Goal: Task Accomplishment & Management: Use online tool/utility

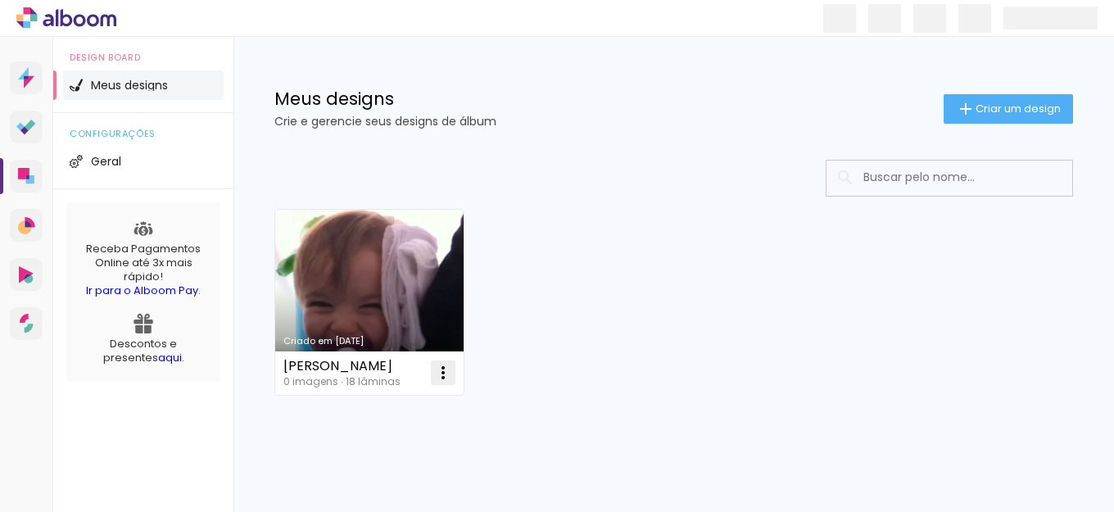
click at [440, 377] on iron-icon at bounding box center [443, 373] width 20 height 20
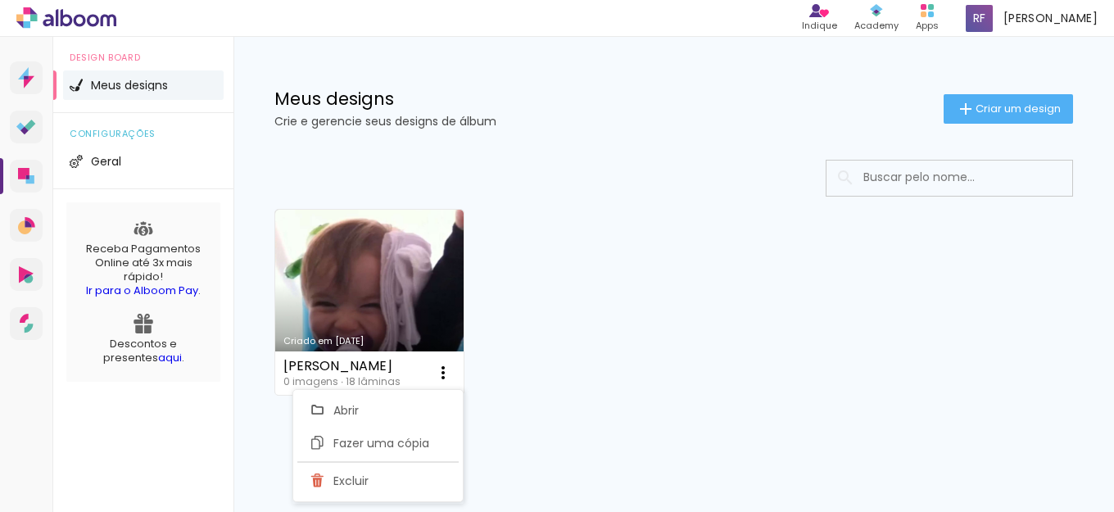
click at [575, 370] on div "Criado em [DATE] [PERSON_NAME] 0 imagens ∙ 18 lâminas Abrir Fazer uma cópia Exc…" at bounding box center [673, 301] width 813 height 200
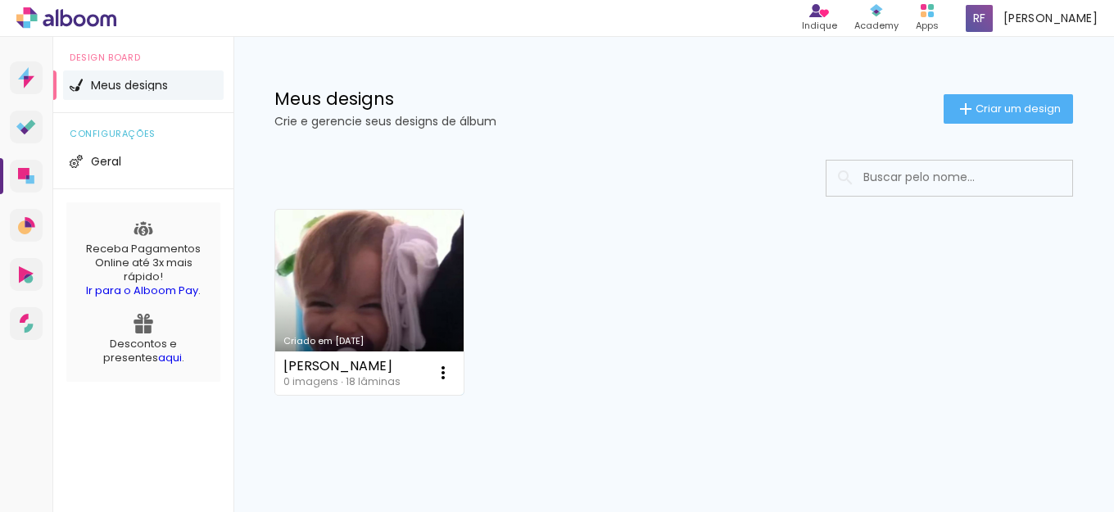
click at [324, 372] on div "[PERSON_NAME]" at bounding box center [341, 365] width 117 height 13
click at [400, 267] on link "Criado em [DATE]" at bounding box center [369, 302] width 188 height 185
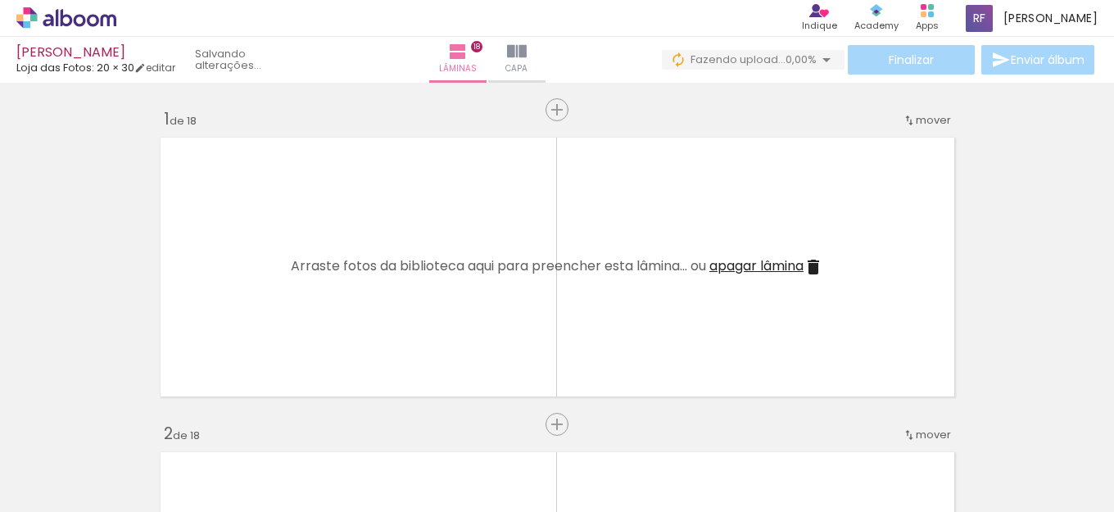
click at [134, 433] on iron-horizontal-list at bounding box center [118, 460] width 33 height 102
click at [165, 64] on link "editar" at bounding box center [154, 68] width 41 height 14
type input "5"
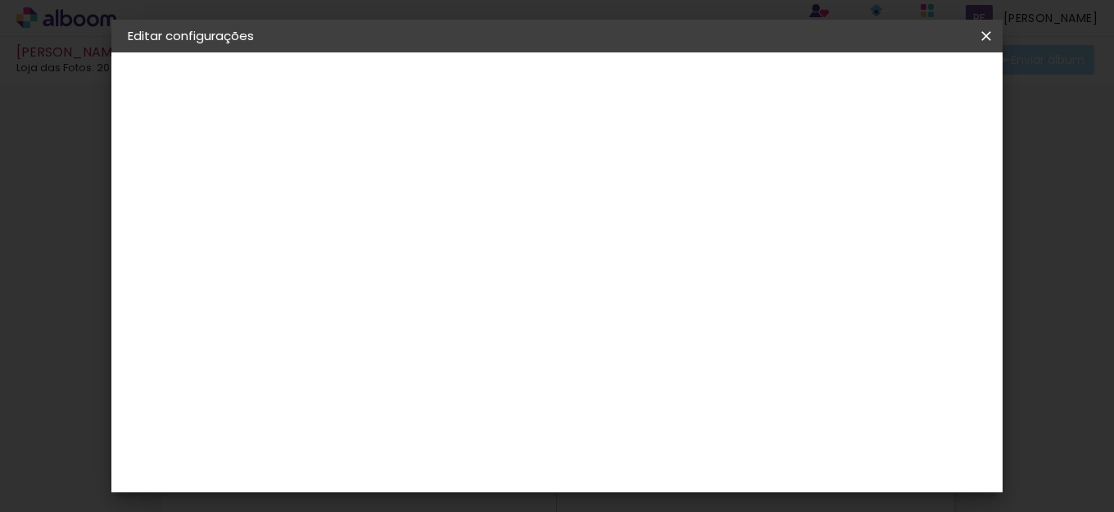
scroll to position [37, 0]
click at [978, 38] on iron-icon at bounding box center [986, 36] width 20 height 16
click at [0, 0] on slot "Voltar" at bounding box center [0, 0] width 0 height 0
click at [983, 39] on iron-icon at bounding box center [986, 36] width 20 height 16
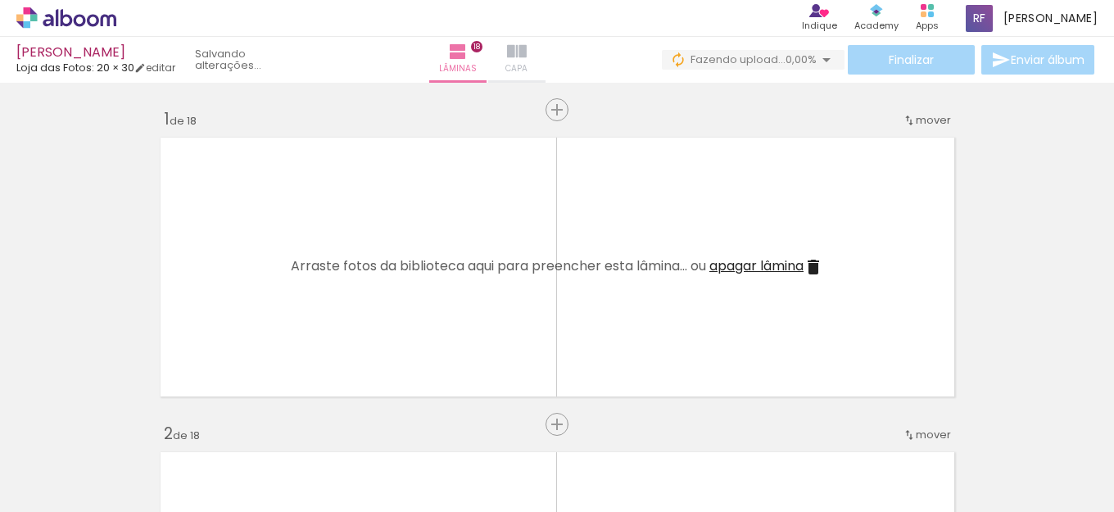
click at [530, 40] on paper-button "Capa" at bounding box center [516, 60] width 57 height 46
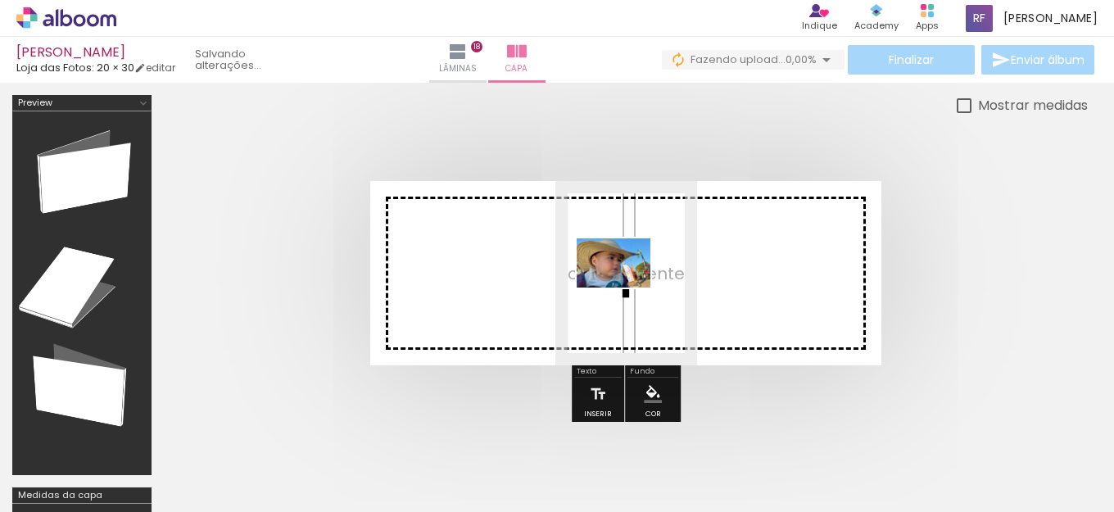
drag, startPoint x: 177, startPoint y: 452, endPoint x: 626, endPoint y: 287, distance: 477.9
click at [626, 287] on quentale-workspace at bounding box center [557, 256] width 1114 height 512
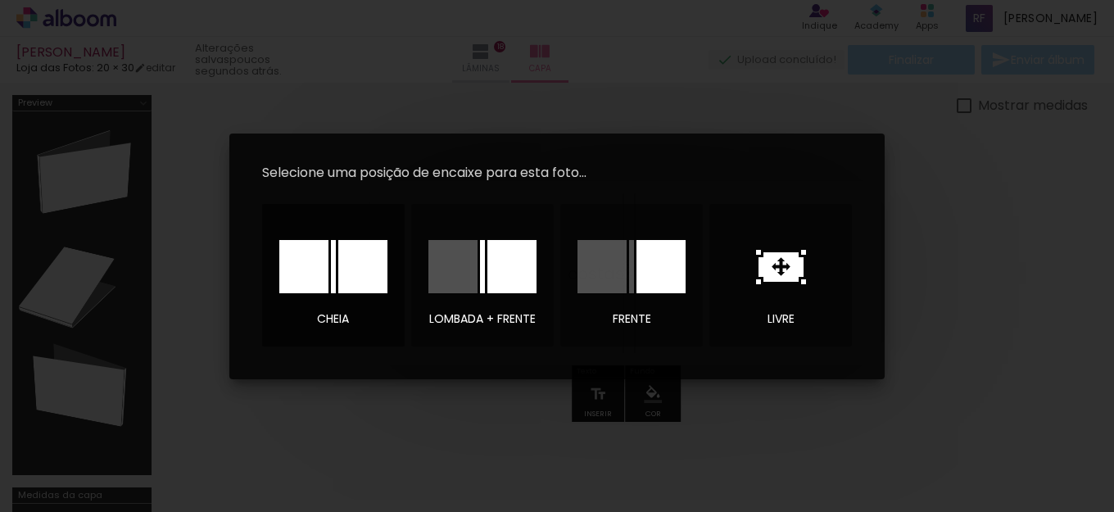
click at [357, 263] on div at bounding box center [362, 266] width 49 height 53
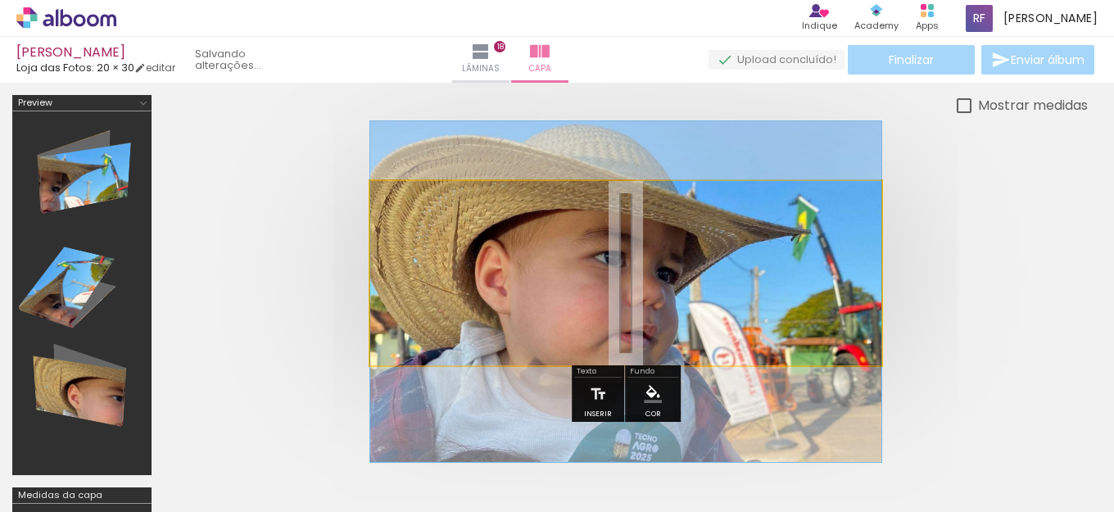
drag, startPoint x: 780, startPoint y: 255, endPoint x: 786, endPoint y: 268, distance: 14.3
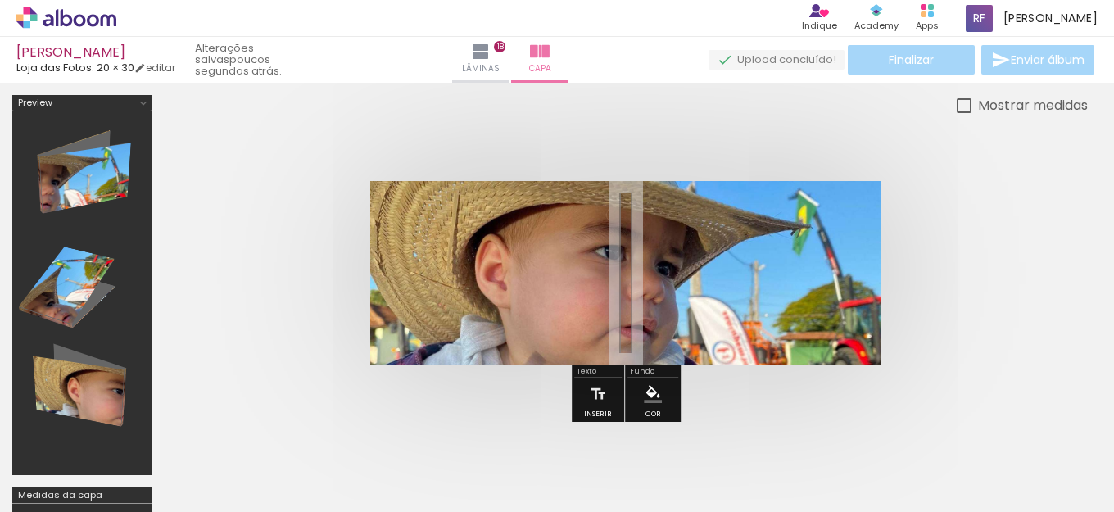
click at [1046, 219] on div at bounding box center [626, 272] width 924 height 315
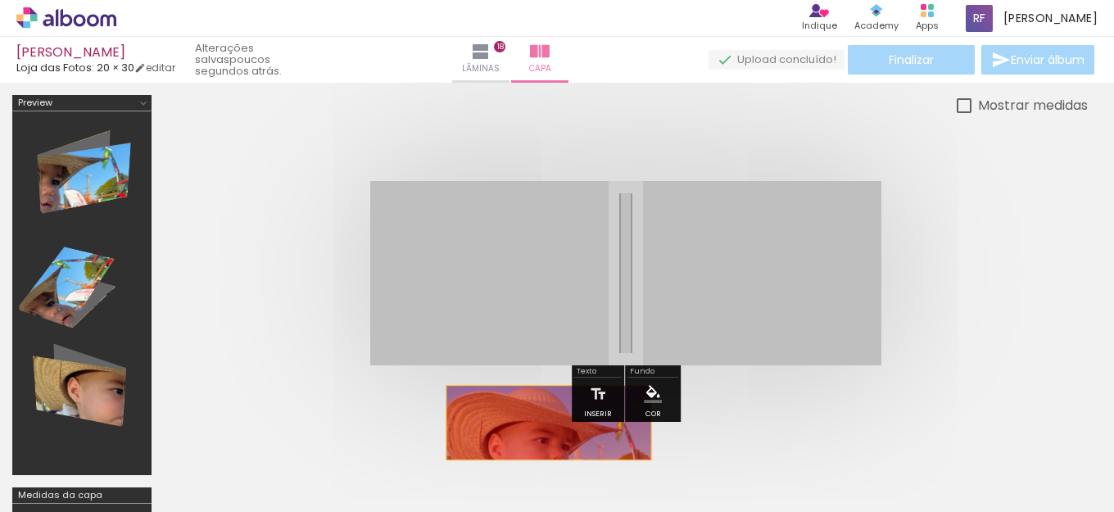
drag, startPoint x: 753, startPoint y: 235, endPoint x: 449, endPoint y: 451, distance: 373.5
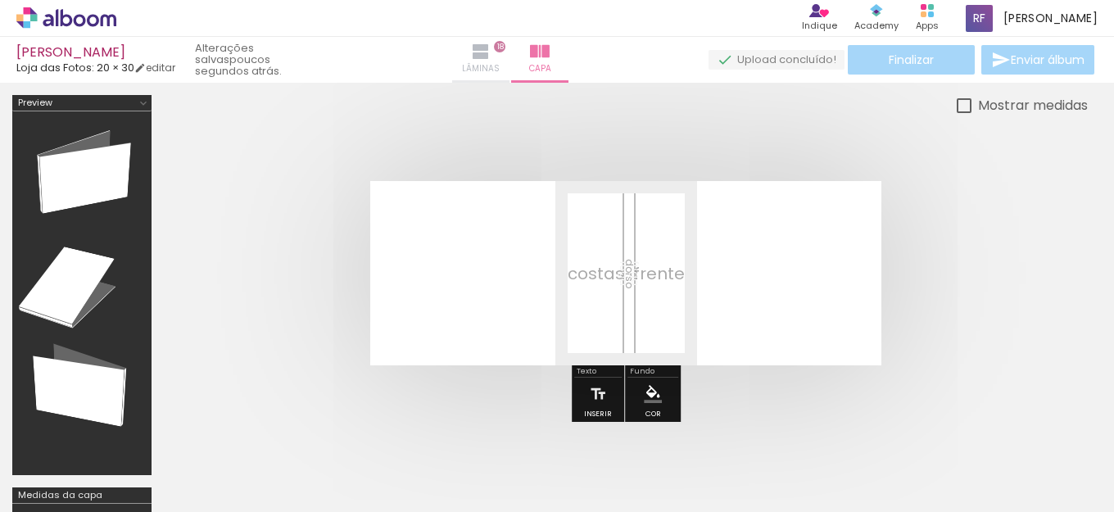
click at [490, 57] on iron-icon at bounding box center [481, 52] width 20 height 20
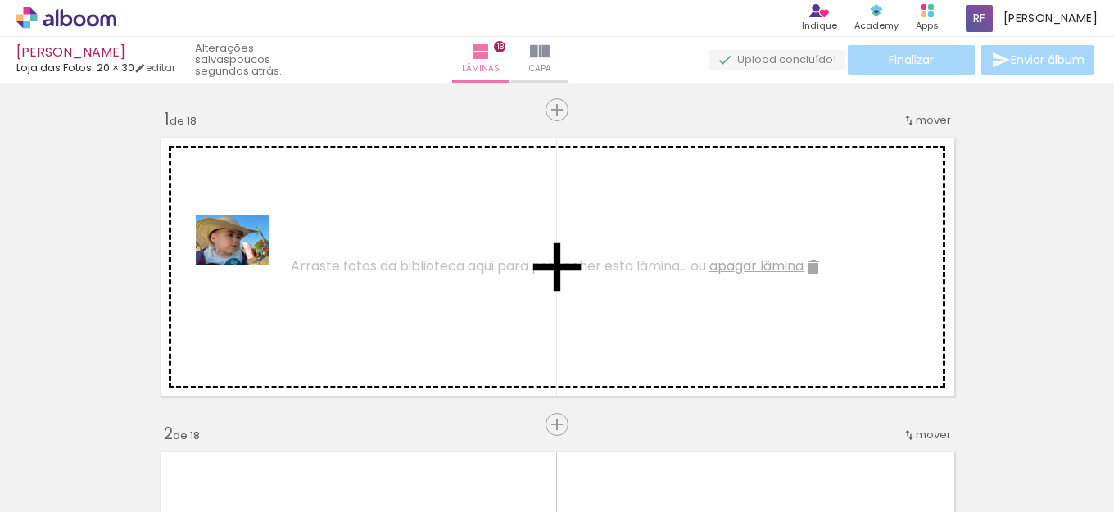
drag, startPoint x: 158, startPoint y: 458, endPoint x: 245, endPoint y: 264, distance: 211.8
click at [245, 264] on quentale-workspace at bounding box center [557, 256] width 1114 height 512
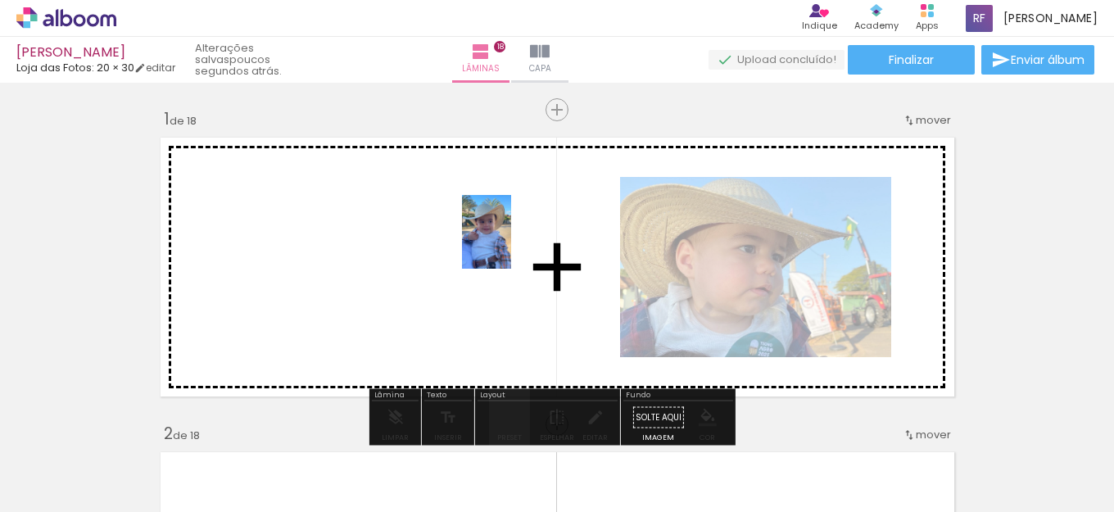
drag, startPoint x: 535, startPoint y: 478, endPoint x: 511, endPoint y: 244, distance: 235.5
click at [511, 244] on quentale-workspace at bounding box center [557, 256] width 1114 height 512
click at [391, 241] on quentale-workspace at bounding box center [557, 256] width 1114 height 512
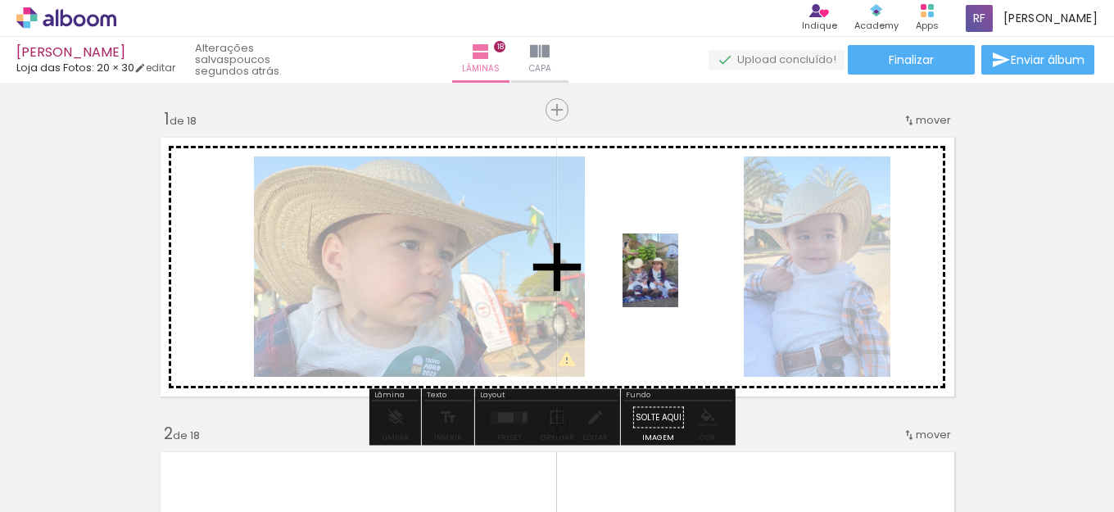
drag, startPoint x: 720, startPoint y: 488, endPoint x: 656, endPoint y: 238, distance: 257.8
click at [656, 238] on quentale-workspace at bounding box center [557, 256] width 1114 height 512
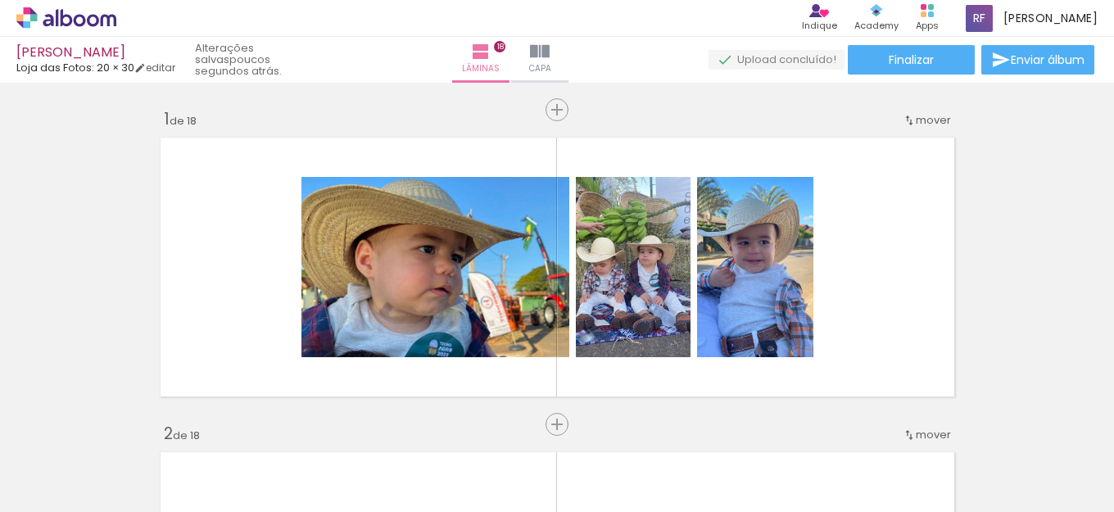
scroll to position [0, 274]
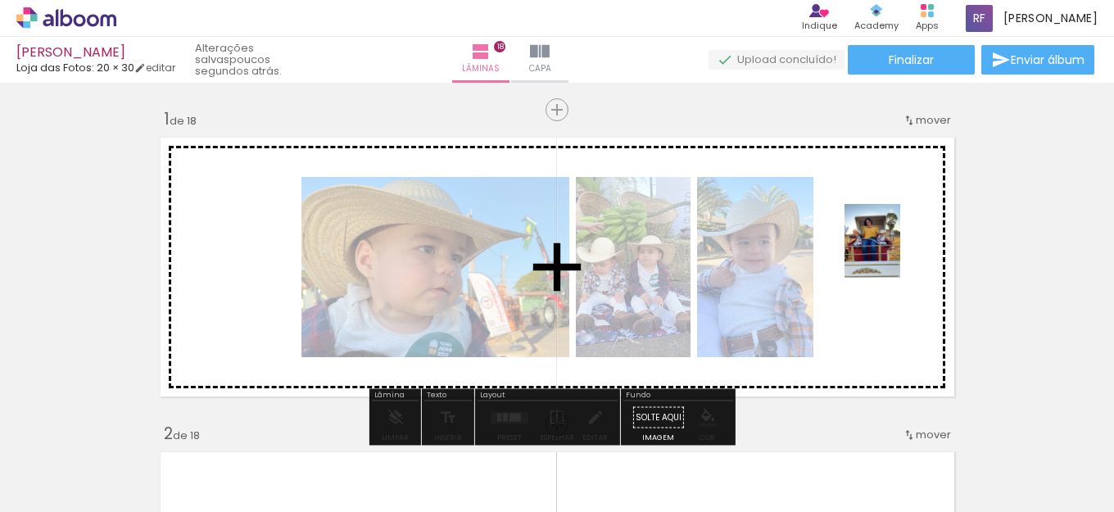
drag, startPoint x: 375, startPoint y: 456, endPoint x: 901, endPoint y: 251, distance: 565.2
click at [901, 251] on quentale-workspace at bounding box center [557, 256] width 1114 height 512
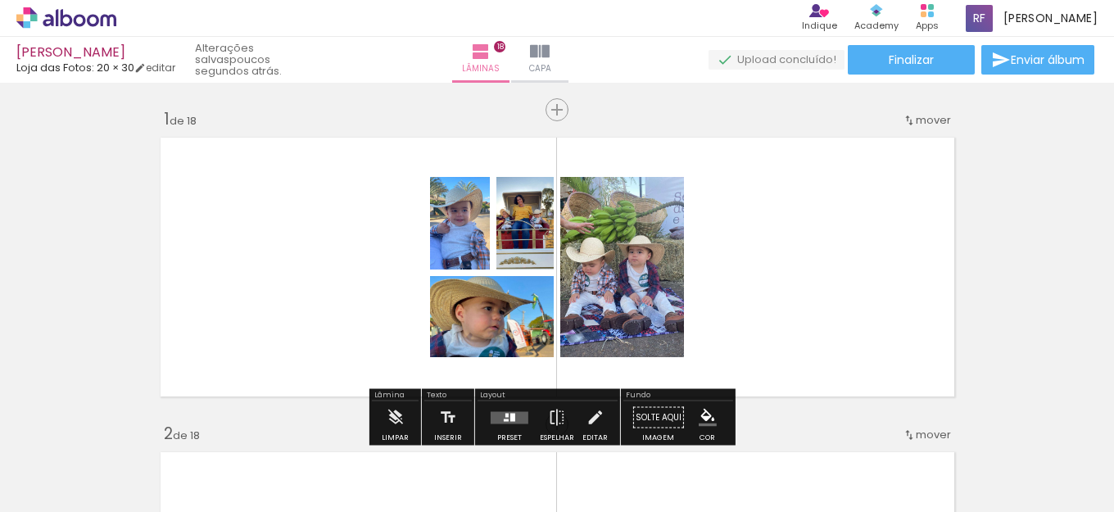
scroll to position [0, 0]
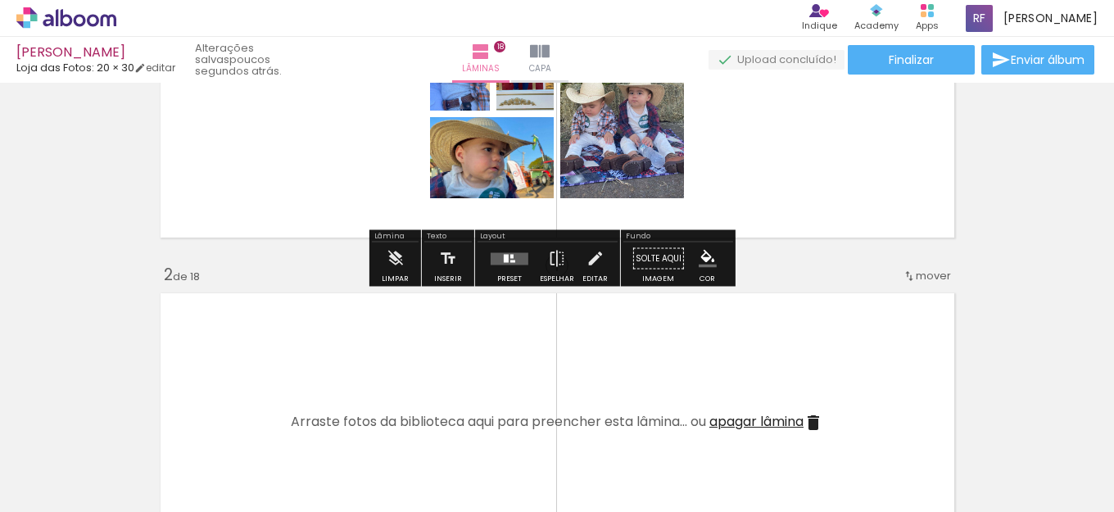
scroll to position [164, 0]
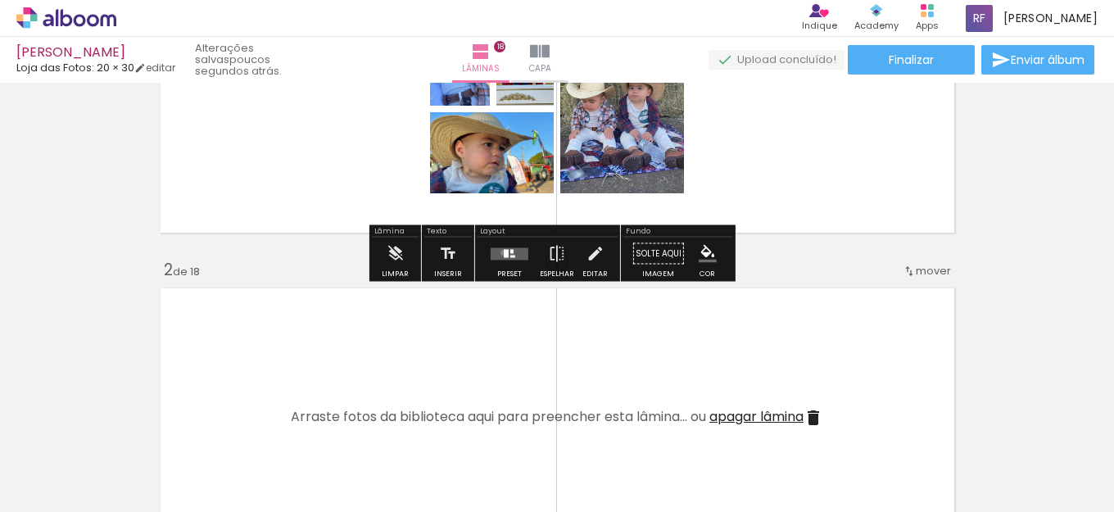
click at [504, 252] on div at bounding box center [506, 253] width 5 height 8
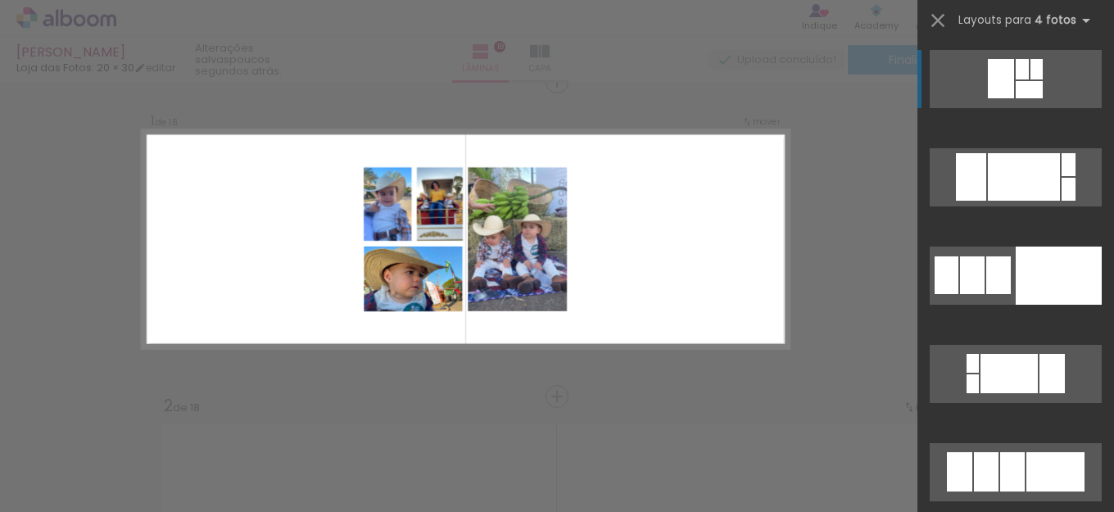
scroll to position [20, 0]
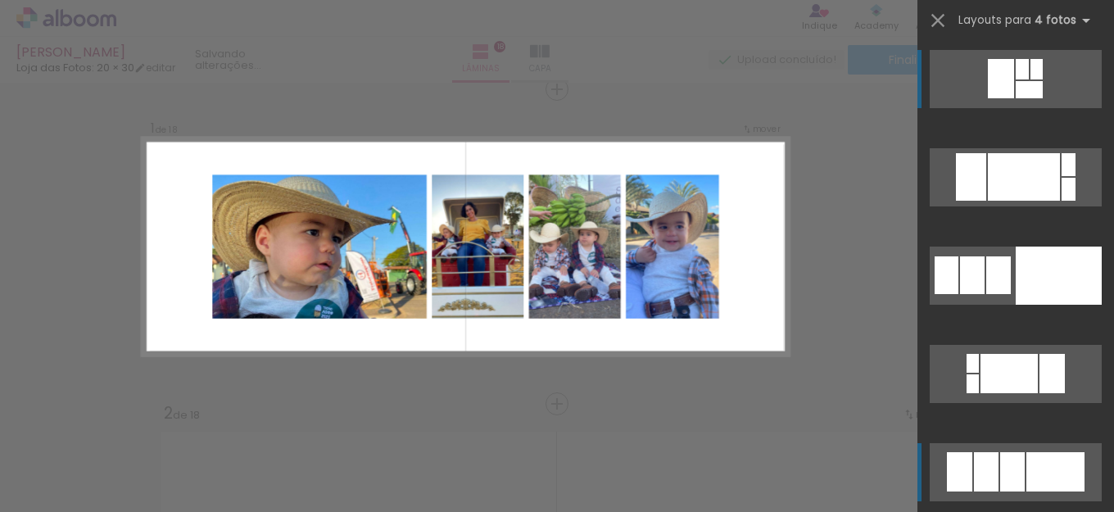
click at [1014, 98] on div at bounding box center [1000, 78] width 26 height 39
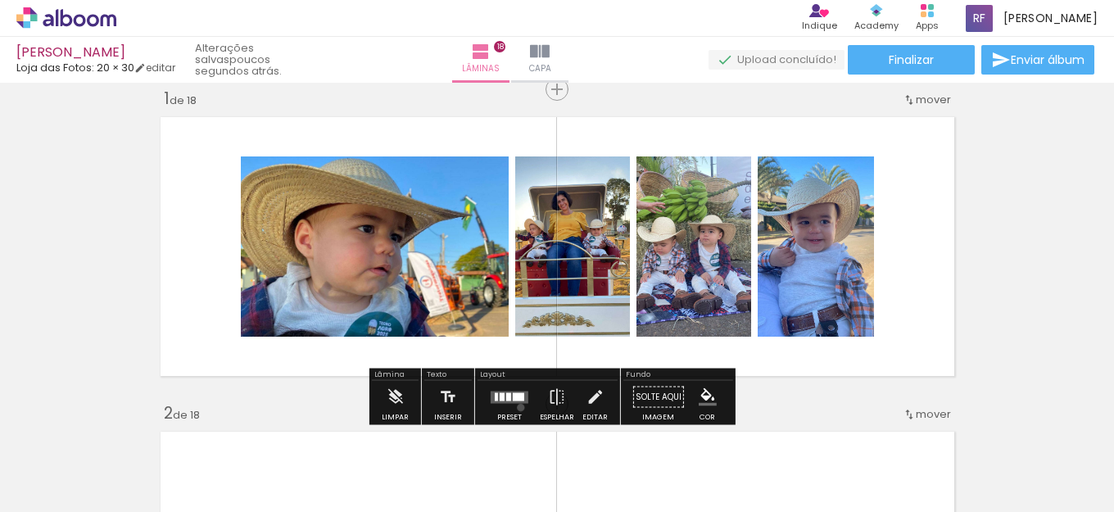
click at [517, 407] on div at bounding box center [509, 397] width 44 height 33
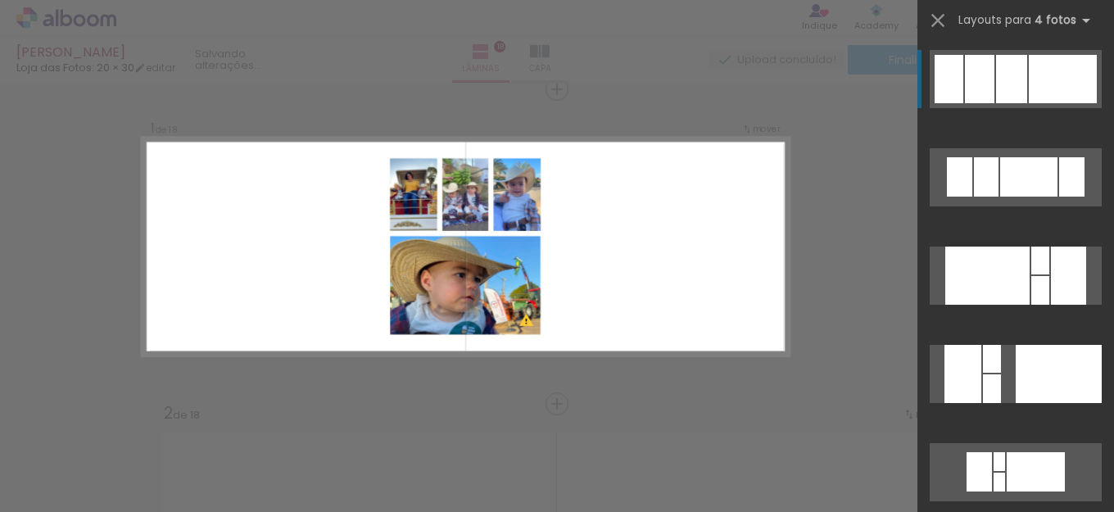
scroll to position [2194, 0]
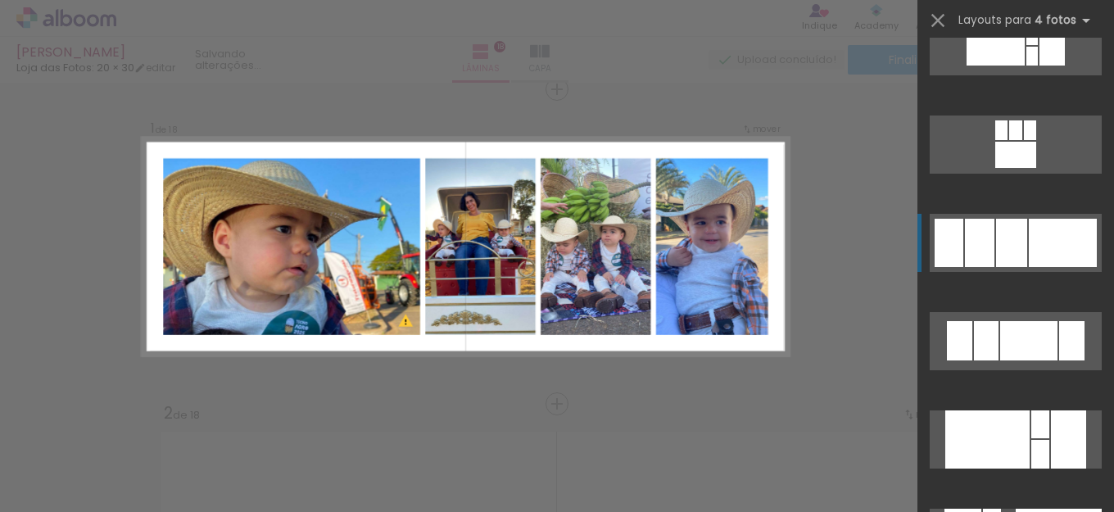
click at [1045, 66] on div at bounding box center [1051, 45] width 25 height 39
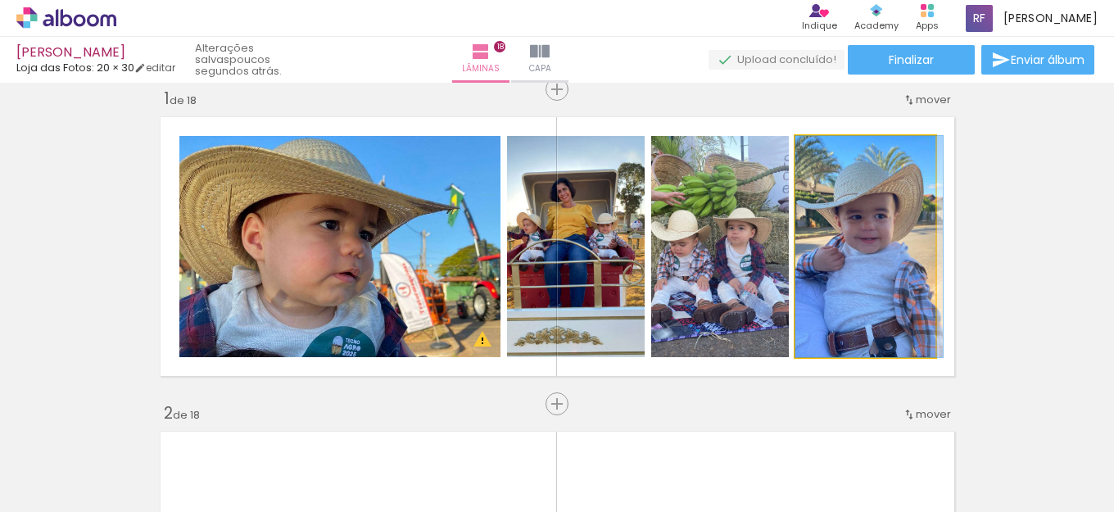
drag, startPoint x: 881, startPoint y: 256, endPoint x: 897, endPoint y: 256, distance: 16.4
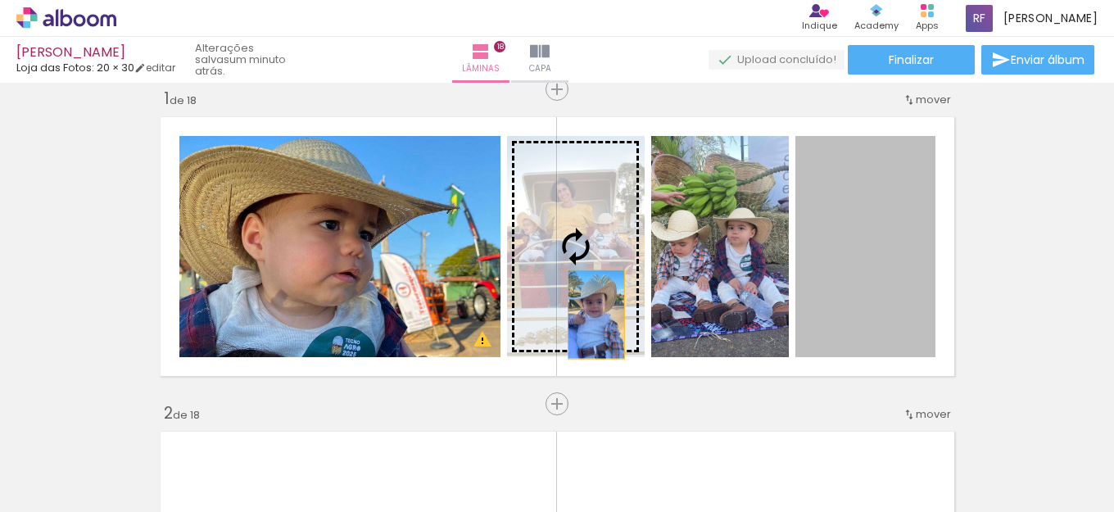
drag, startPoint x: 888, startPoint y: 308, endPoint x: 546, endPoint y: 275, distance: 343.0
click at [0, 0] on slot at bounding box center [0, 0] width 0 height 0
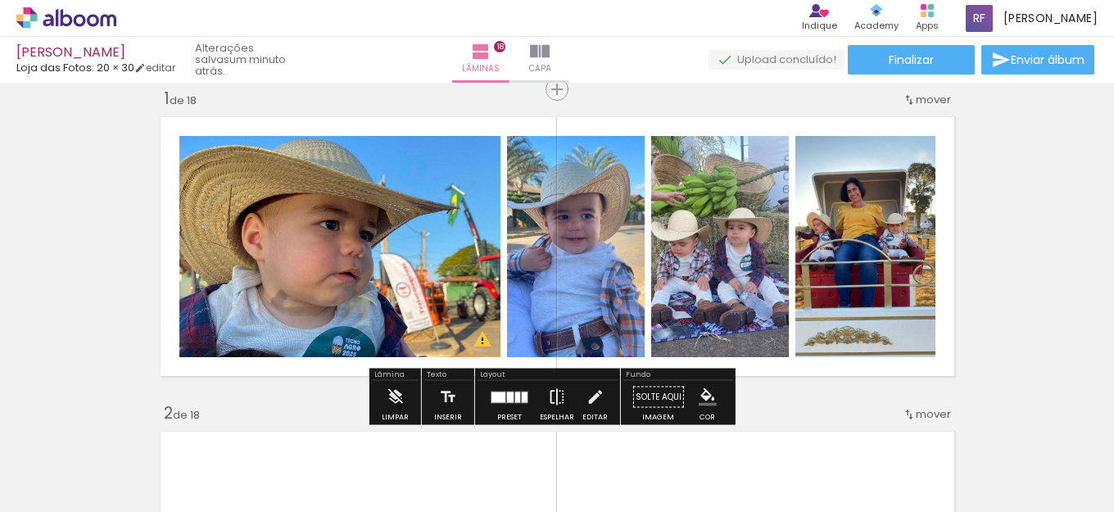
click at [548, 400] on iron-icon at bounding box center [557, 397] width 18 height 33
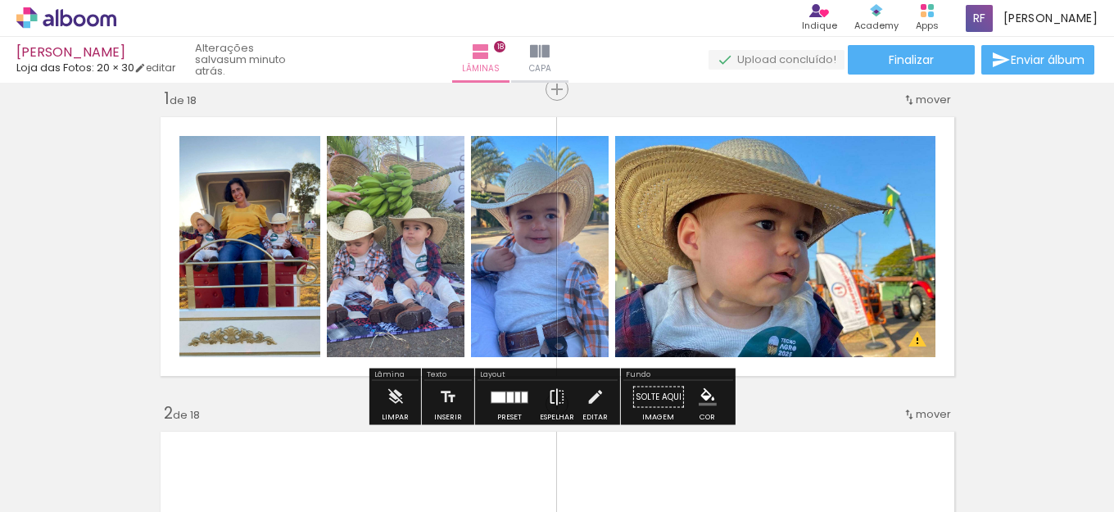
click at [548, 400] on iron-icon at bounding box center [557, 397] width 18 height 33
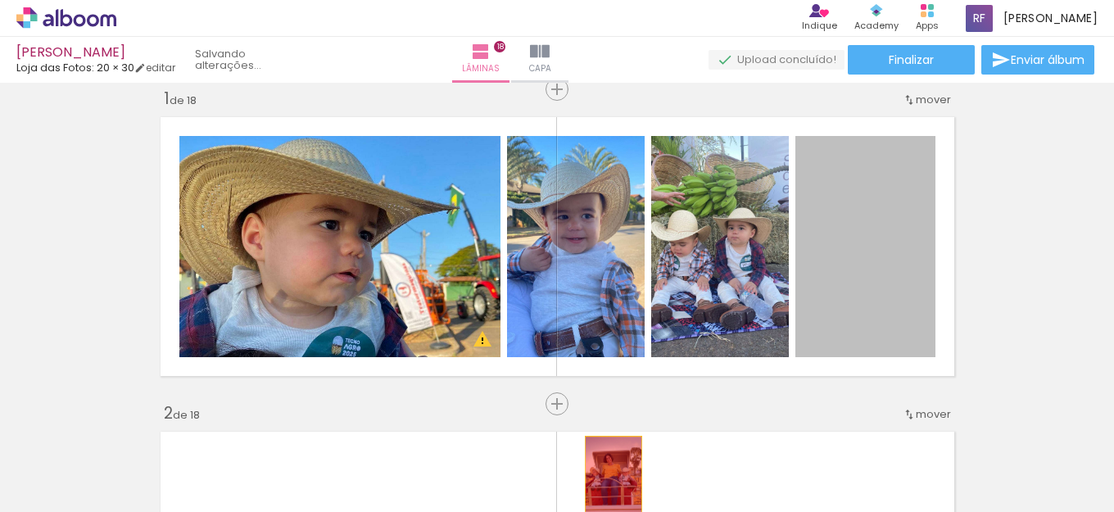
drag, startPoint x: 814, startPoint y: 266, endPoint x: 606, endPoint y: 481, distance: 298.8
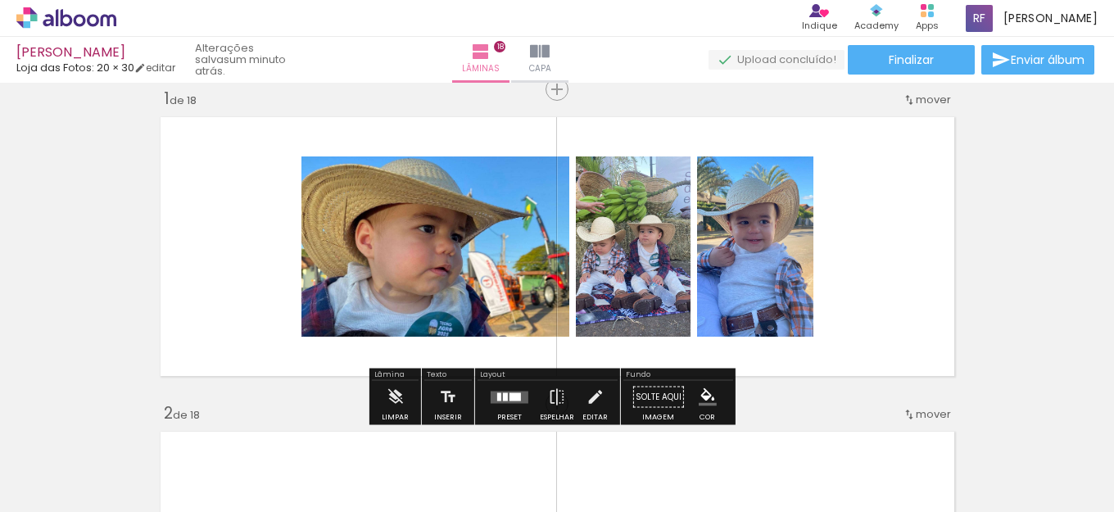
click at [522, 393] on quentale-layouter at bounding box center [509, 397] width 38 height 12
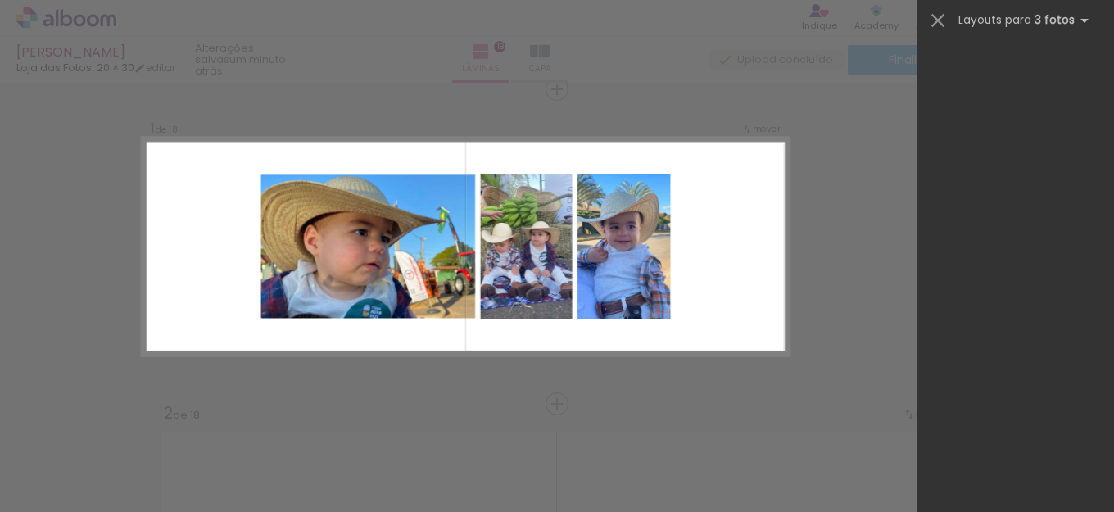
scroll to position [0, 0]
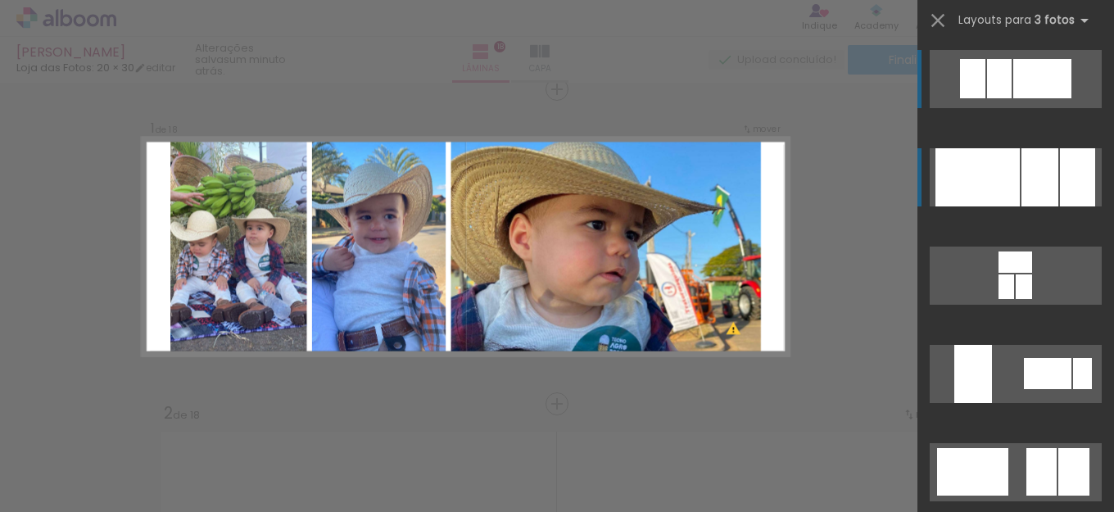
click at [1060, 192] on div at bounding box center [1077, 177] width 35 height 58
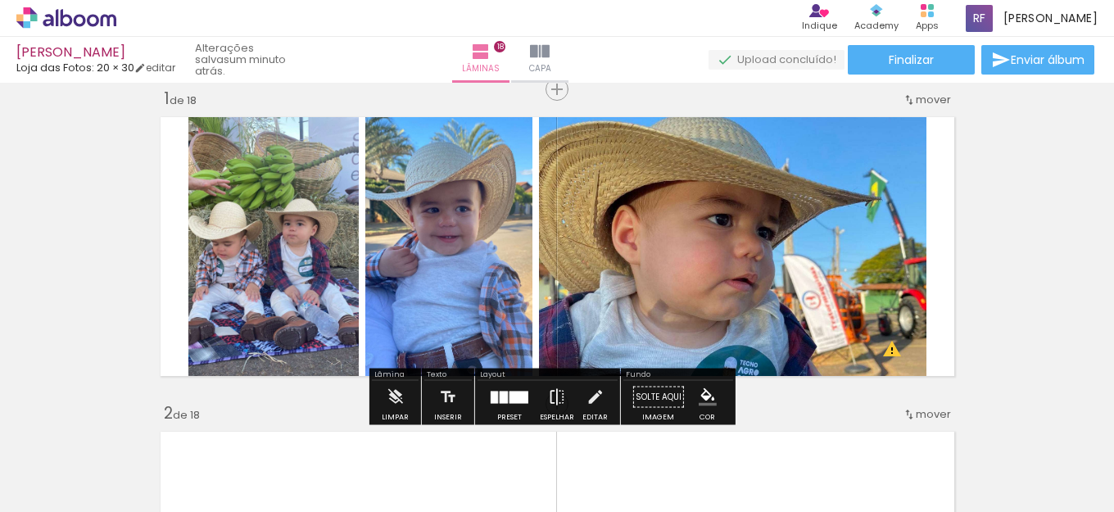
click at [553, 403] on iron-icon at bounding box center [557, 397] width 18 height 33
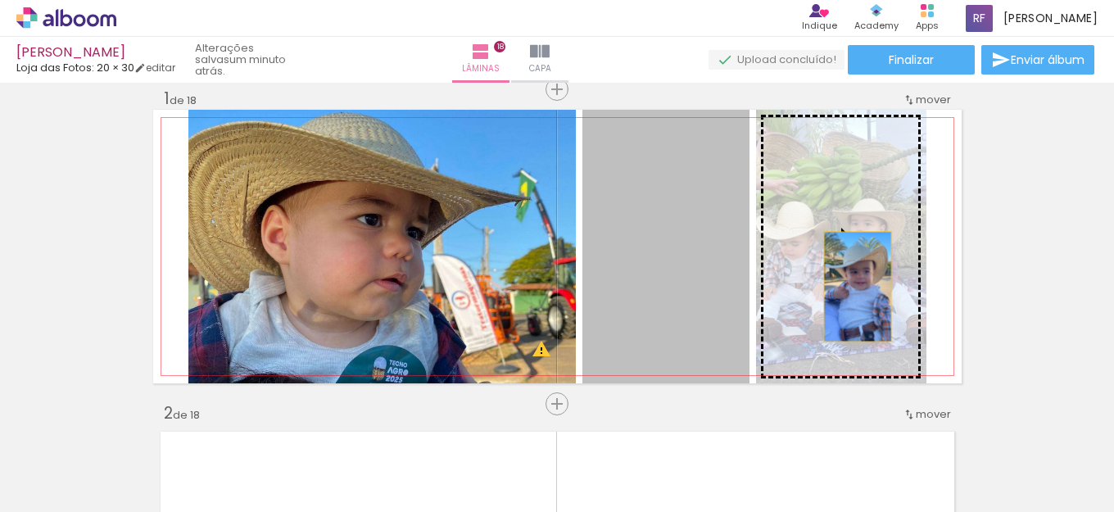
drag, startPoint x: 615, startPoint y: 283, endPoint x: 852, endPoint y: 287, distance: 237.5
click at [0, 0] on slot at bounding box center [0, 0] width 0 height 0
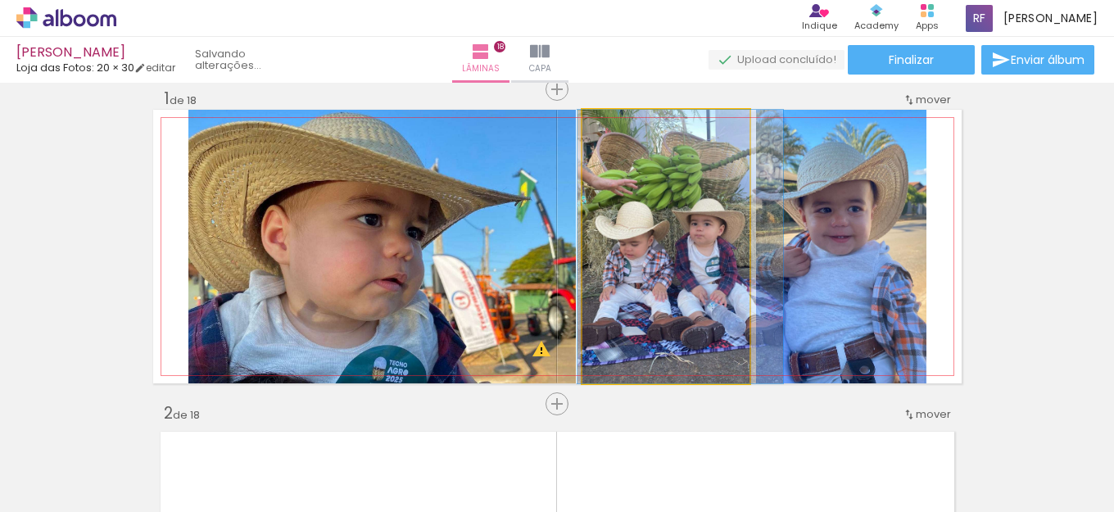
drag, startPoint x: 670, startPoint y: 290, endPoint x: 685, endPoint y: 289, distance: 14.8
click at [680, 285] on quentale-photo at bounding box center [665, 246] width 167 height 273
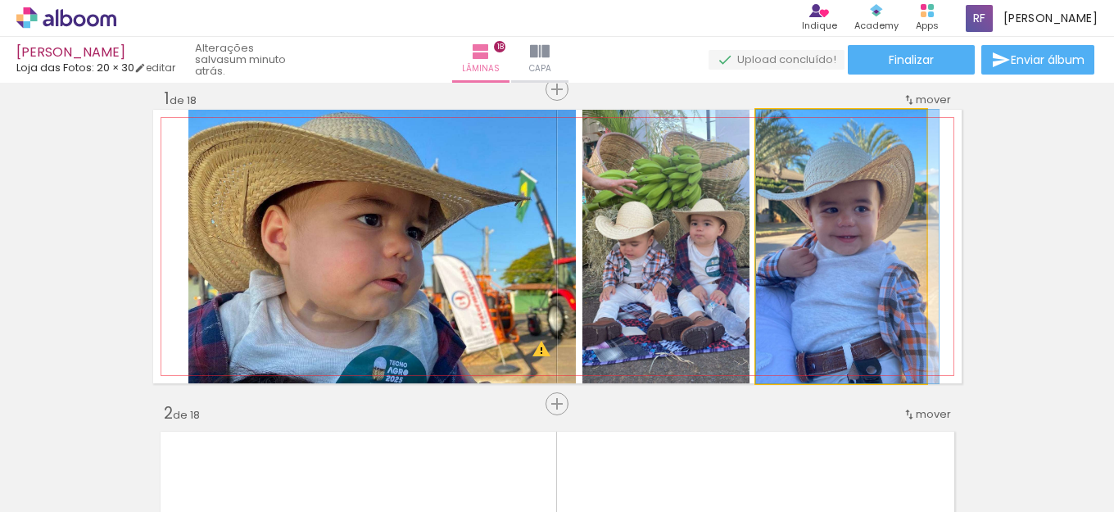
drag, startPoint x: 834, startPoint y: 273, endPoint x: 847, endPoint y: 272, distance: 13.1
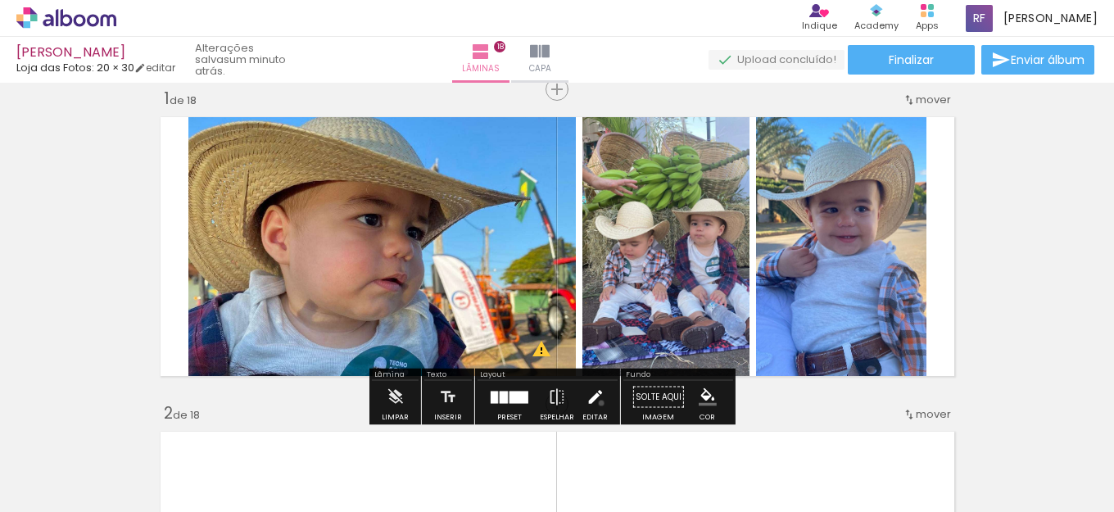
click at [597, 403] on iron-icon at bounding box center [594, 397] width 18 height 33
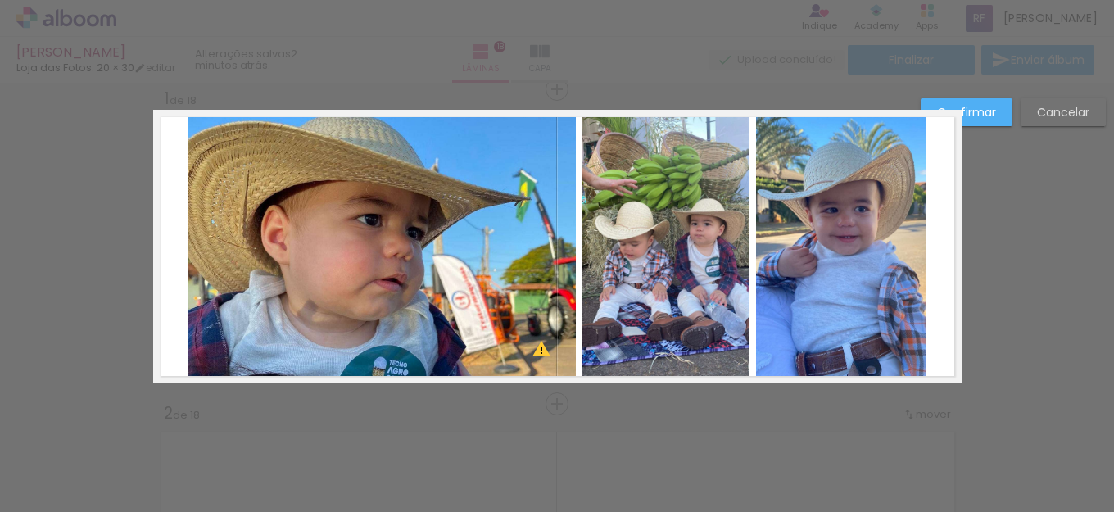
click at [890, 284] on quentale-photo at bounding box center [841, 246] width 170 height 273
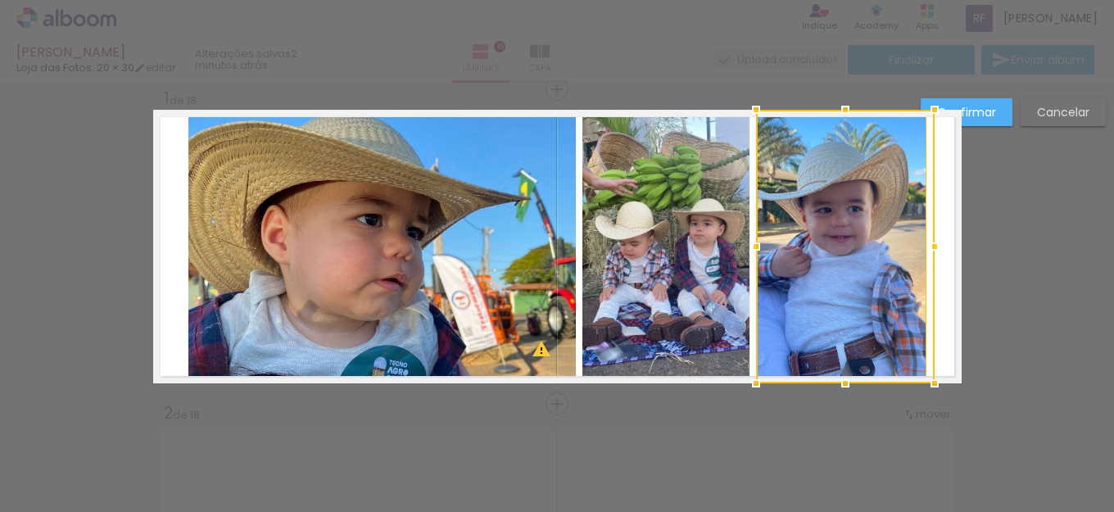
drag, startPoint x: 918, startPoint y: 246, endPoint x: 952, endPoint y: 247, distance: 34.4
click at [952, 247] on album-spread "1 de 18" at bounding box center [557, 246] width 808 height 273
click at [867, 251] on quentale-photo at bounding box center [841, 246] width 170 height 273
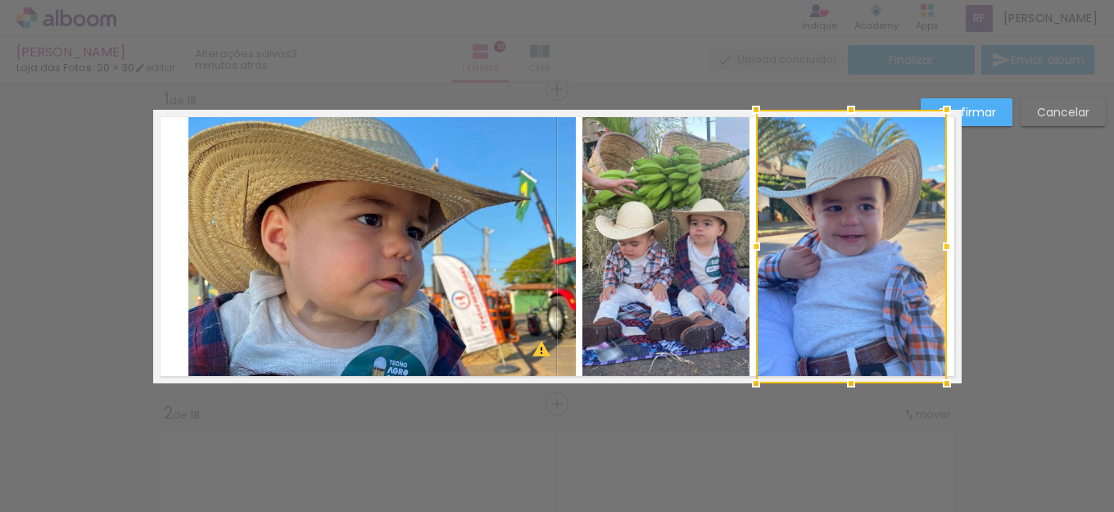
drag, startPoint x: 916, startPoint y: 247, endPoint x: 938, endPoint y: 250, distance: 22.2
click at [938, 250] on div at bounding box center [946, 246] width 33 height 33
click at [1000, 100] on paper-button "Confirmar" at bounding box center [966, 112] width 92 height 28
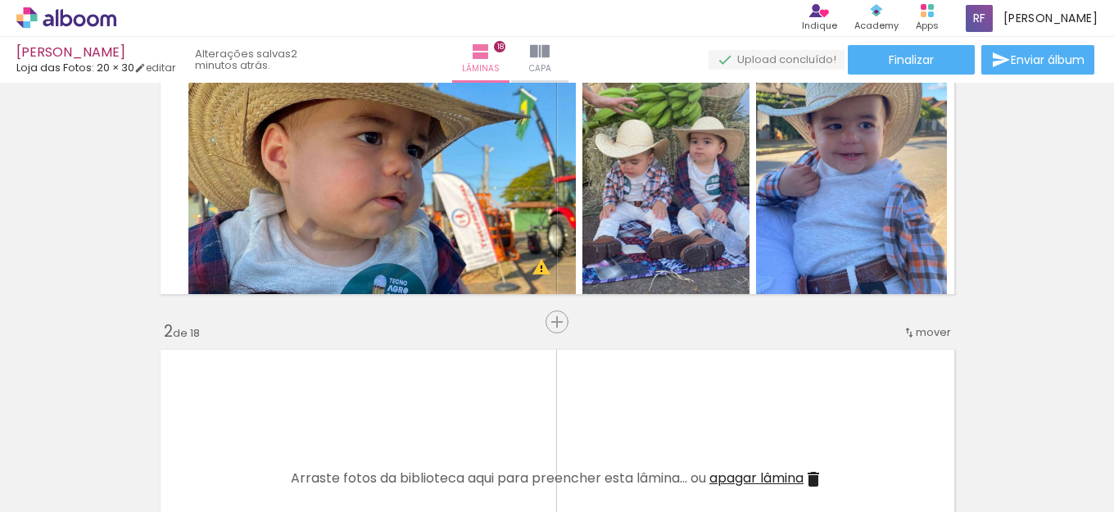
scroll to position [20, 0]
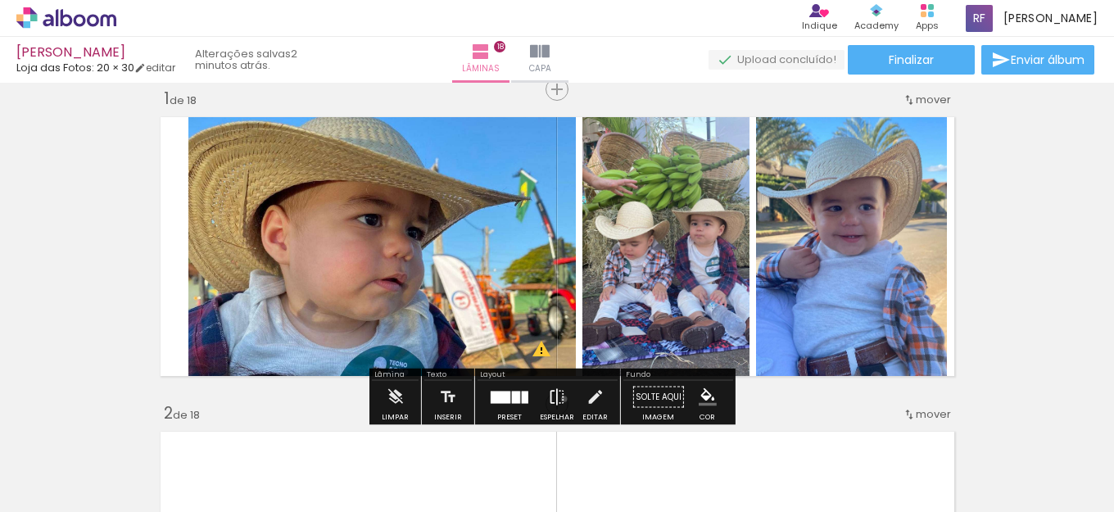
click at [560, 399] on iron-icon at bounding box center [557, 397] width 18 height 33
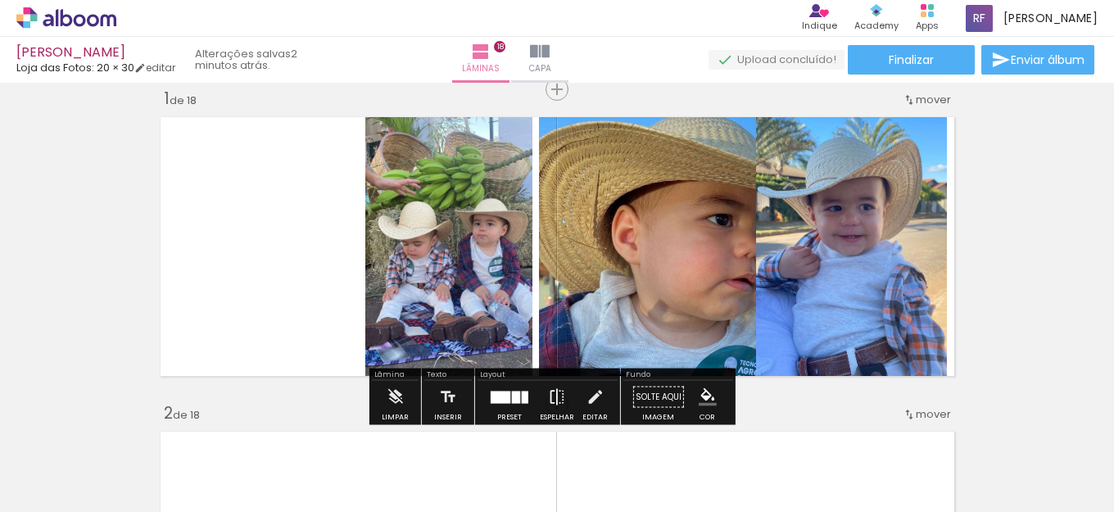
click at [560, 399] on iron-icon at bounding box center [557, 397] width 18 height 33
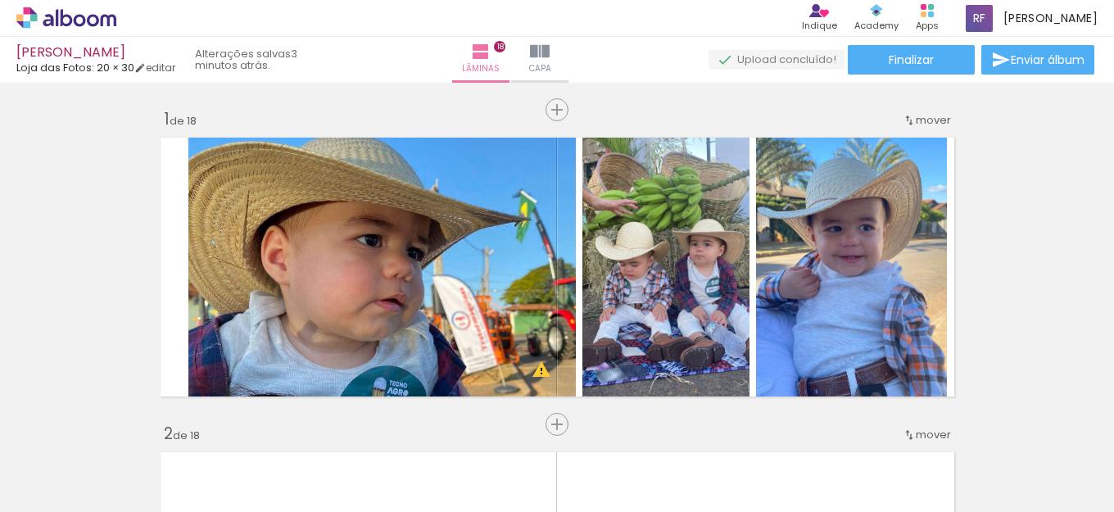
scroll to position [376, 0]
